Goal: Use online tool/utility: Utilize a website feature to perform a specific function

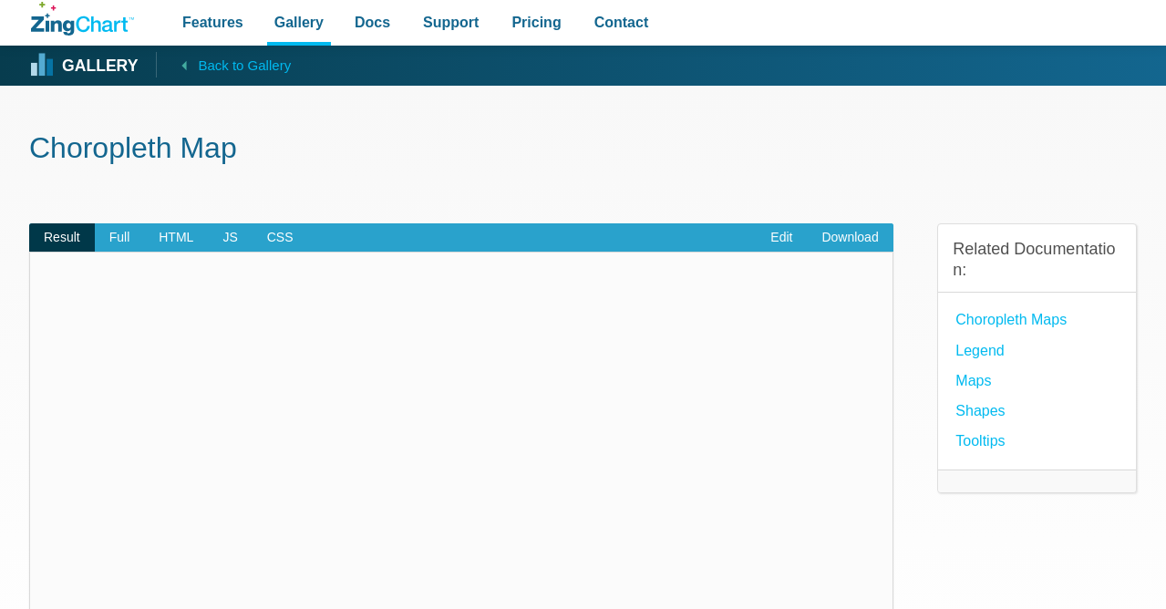
click at [10, 284] on section "Choropleth Map Result Full HTML JS CSS Edit Download Powered by [PERSON_NAME] .…" at bounding box center [583, 540] width 1166 height 908
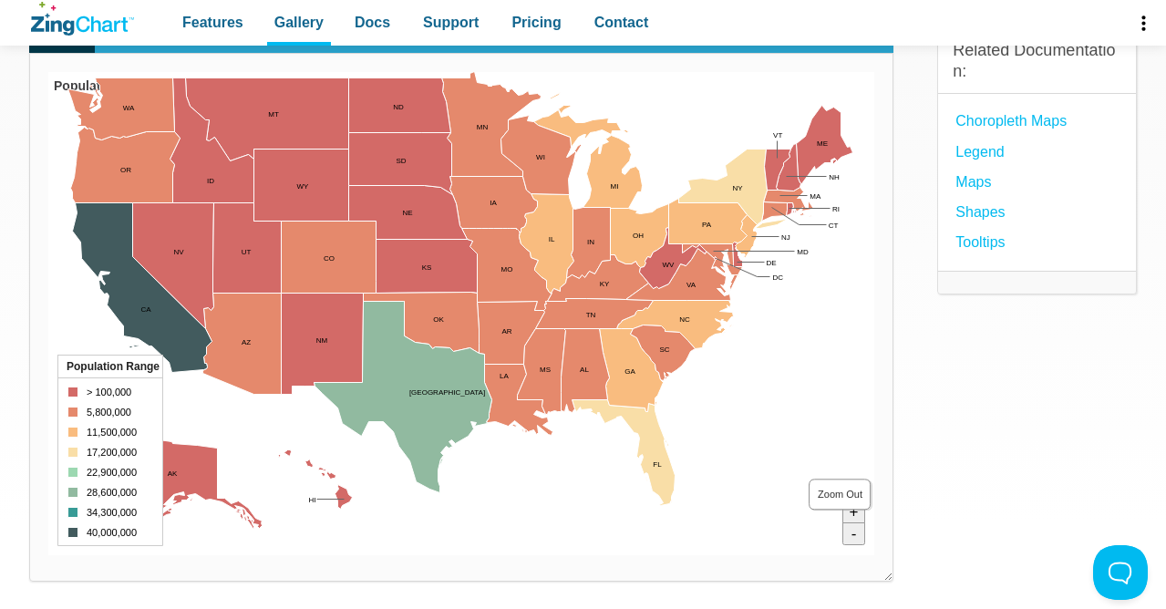
click at [48, 555] on area "Zoom Out" at bounding box center [48, 555] width 0 height 0
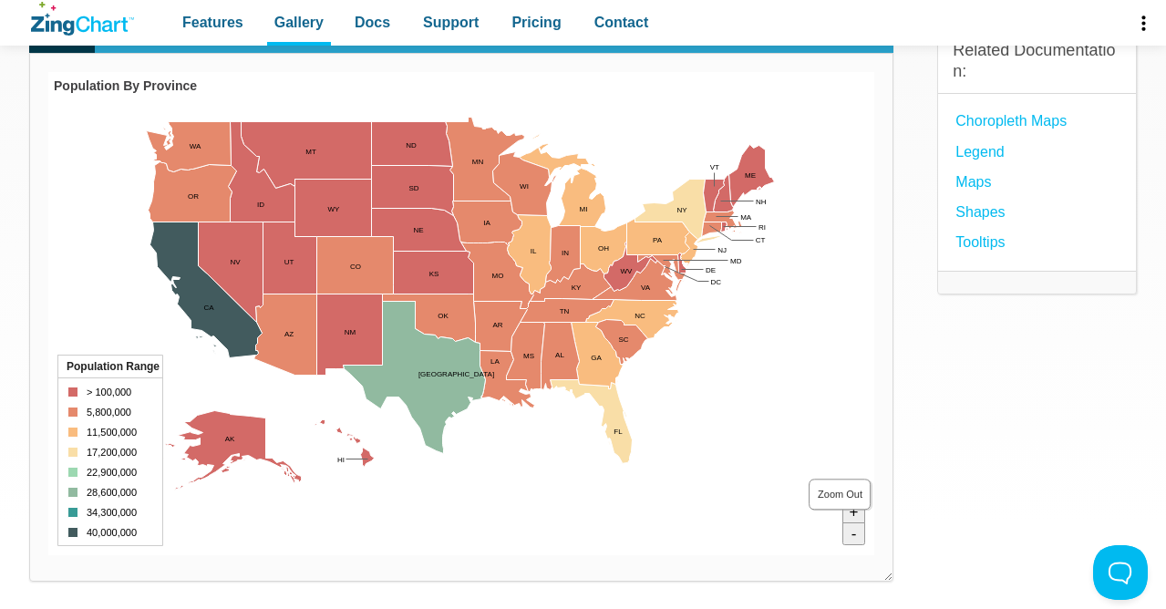
click at [48, 555] on area "Zoom Out" at bounding box center [48, 555] width 0 height 0
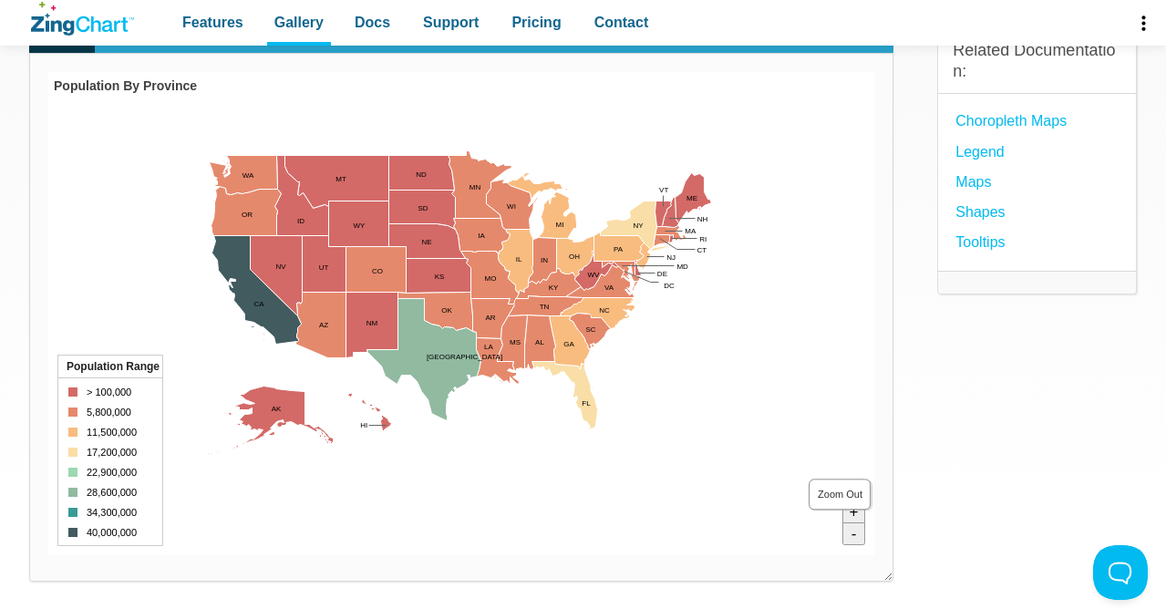
click at [48, 555] on area "Zoom Out" at bounding box center [48, 555] width 0 height 0
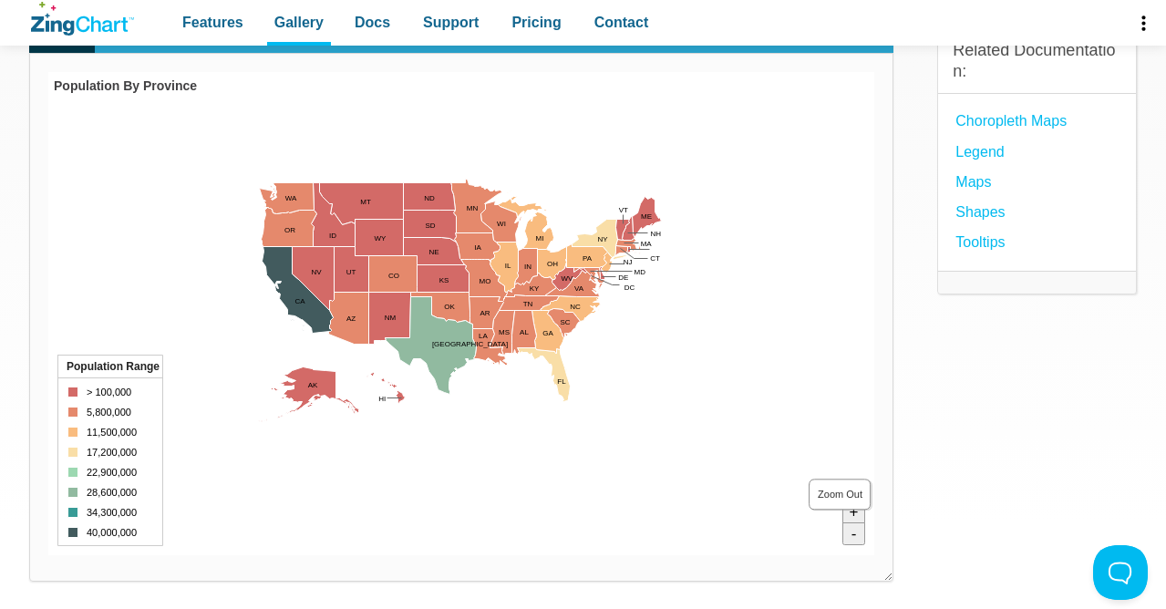
click at [48, 555] on area "Zoom Out" at bounding box center [48, 555] width 0 height 0
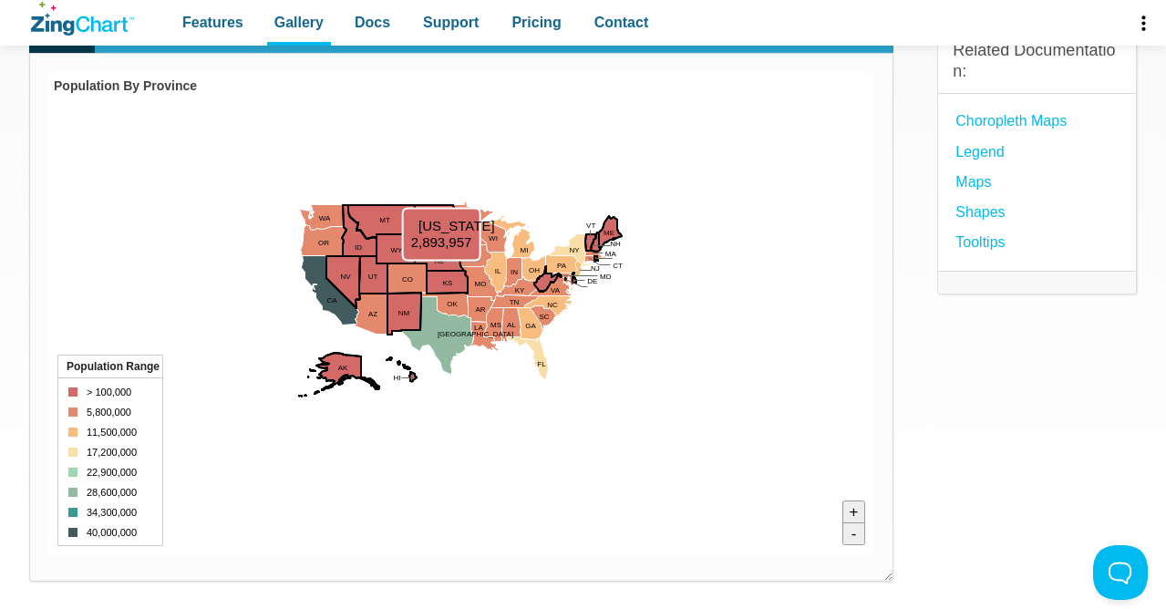
click at [48, 555] on area "Kansas <br>2,893,957" at bounding box center [48, 555] width 0 height 0
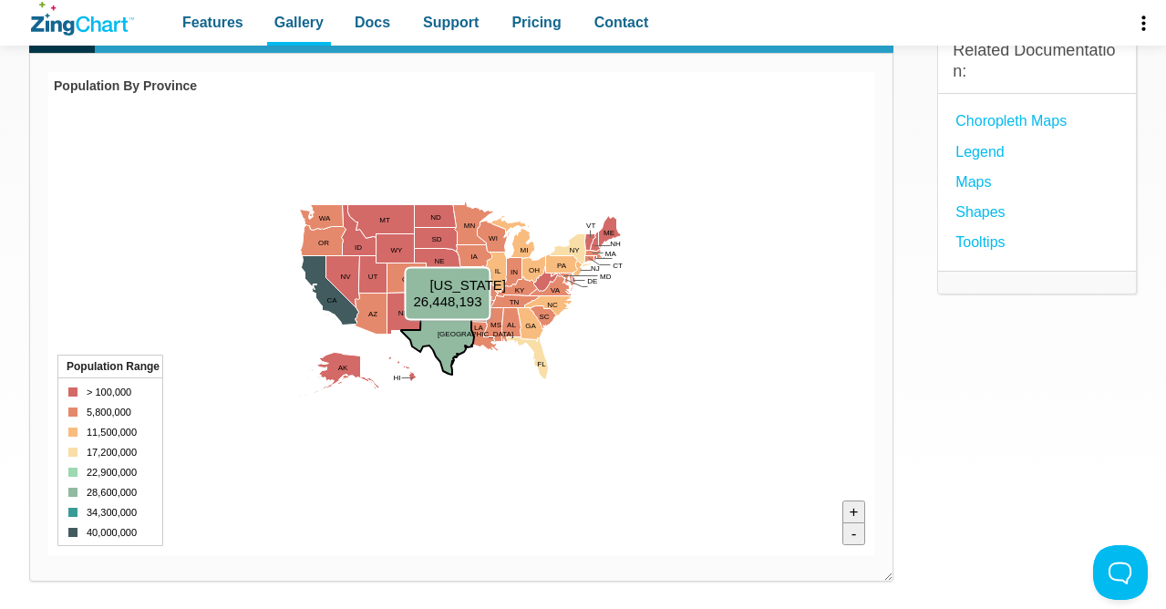
click at [48, 555] on area "Texas <br>26,448,193" at bounding box center [48, 555] width 0 height 0
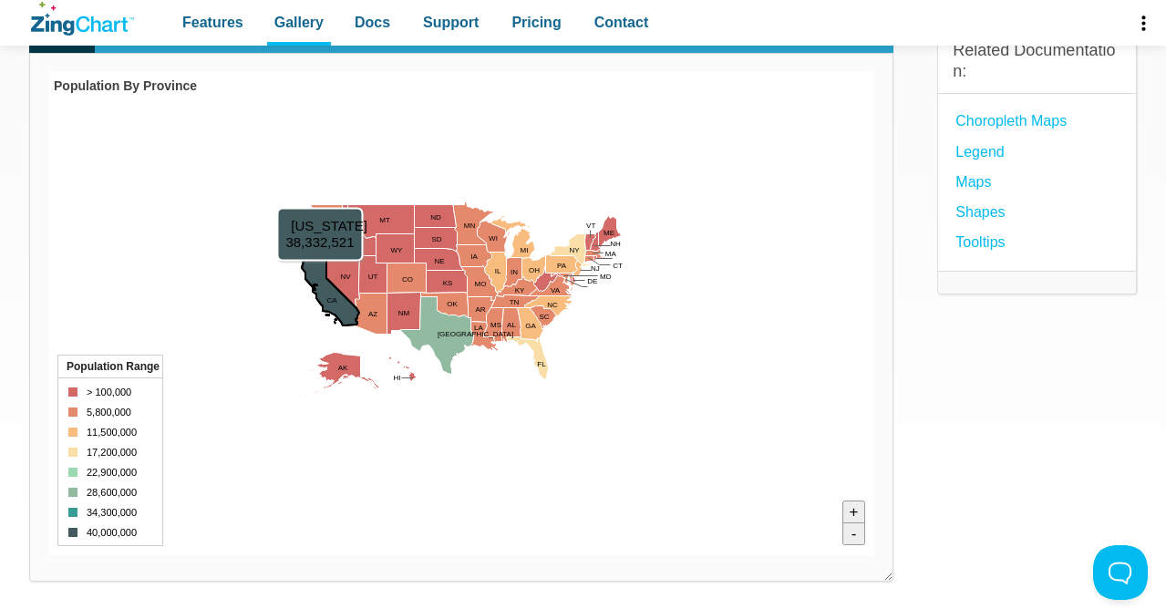
click at [48, 555] on area "California <br>38,332,521" at bounding box center [48, 555] width 0 height 0
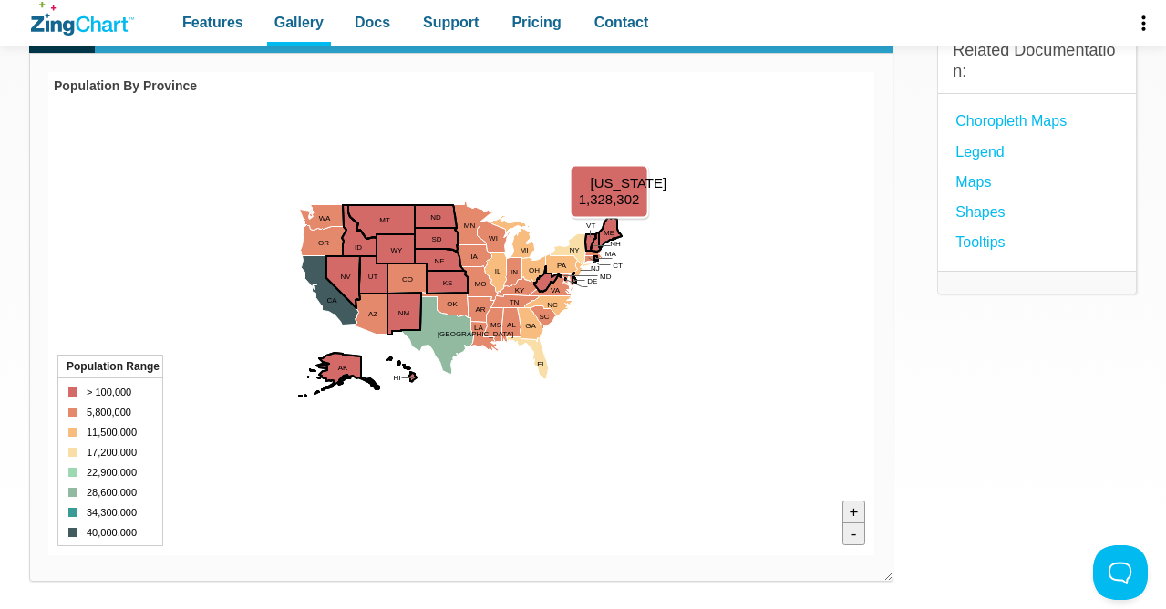
click at [48, 555] on area "Maine <br>1,328,302" at bounding box center [48, 555] width 0 height 0
